Goal: Find specific page/section: Find specific page/section

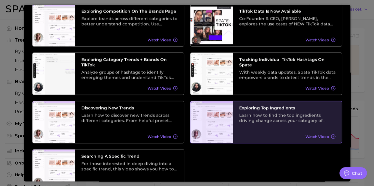
scroll to position [115, 0]
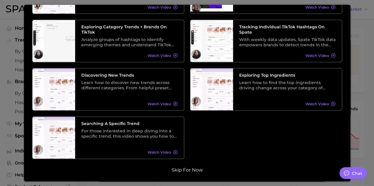
click at [184, 170] on button "Skip for now" at bounding box center [187, 170] width 35 height 6
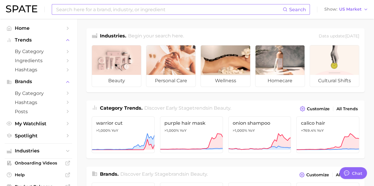
click at [63, 10] on input at bounding box center [169, 9] width 227 height 10
type input "lip peptide"
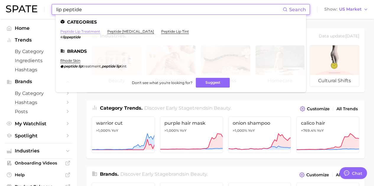
click at [85, 31] on link "peptide lip treatment" at bounding box center [80, 31] width 40 height 4
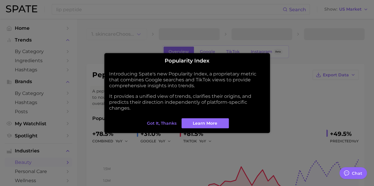
type textarea "x"
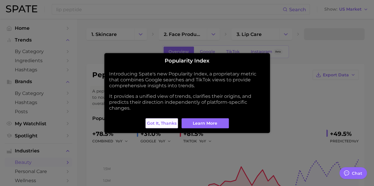
click at [167, 125] on span "Got it, thanks" at bounding box center [162, 123] width 30 height 5
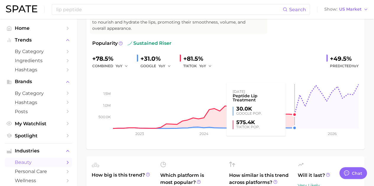
scroll to position [89, 0]
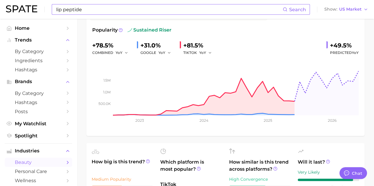
click at [92, 12] on input "lip peptide" at bounding box center [169, 9] width 227 height 10
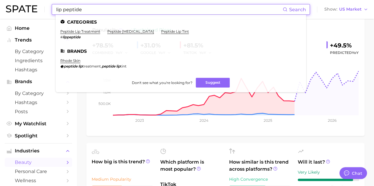
click at [92, 12] on input "lip peptide" at bounding box center [169, 9] width 227 height 10
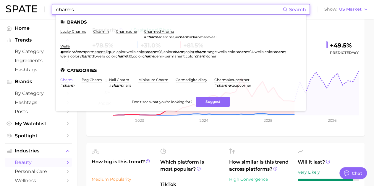
type input "charms"
click at [67, 78] on link "charm" at bounding box center [66, 80] width 12 height 4
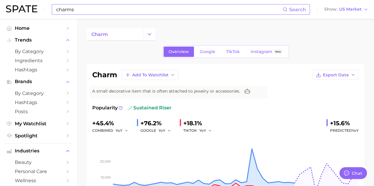
click at [74, 11] on input "charms" at bounding box center [169, 9] width 227 height 10
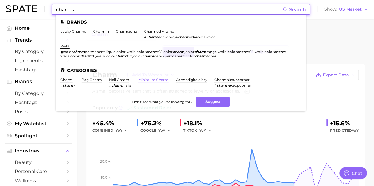
click at [158, 79] on link "miniature charm" at bounding box center [153, 80] width 30 height 4
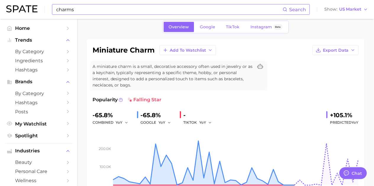
scroll to position [59, 0]
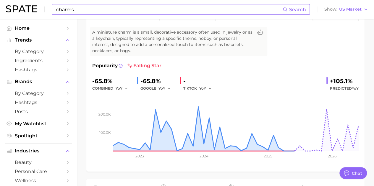
type textarea "x"
